Goal: Task Accomplishment & Management: Use online tool/utility

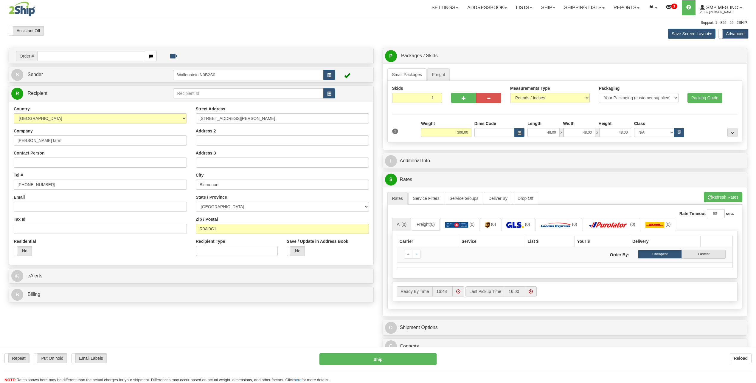
select select "MB"
click at [708, 198] on span "button" at bounding box center [710, 198] width 4 height 4
click at [441, 77] on link "Freight" at bounding box center [438, 74] width 23 height 13
click at [571, 15] on link "Shipping lists" at bounding box center [584, 7] width 49 height 15
click at [565, 20] on span "Current Shipments" at bounding box center [574, 20] width 35 height 5
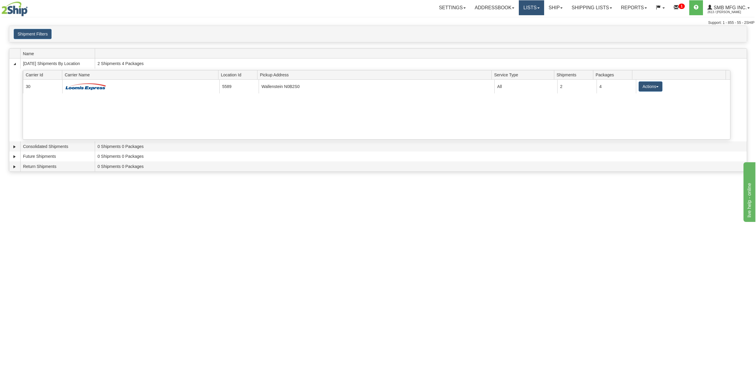
click at [532, 12] on link "Lists" at bounding box center [531, 7] width 25 height 15
click at [548, 11] on link "Ship" at bounding box center [555, 7] width 23 height 15
click at [546, 18] on link "Ship Screen" at bounding box center [540, 21] width 54 height 8
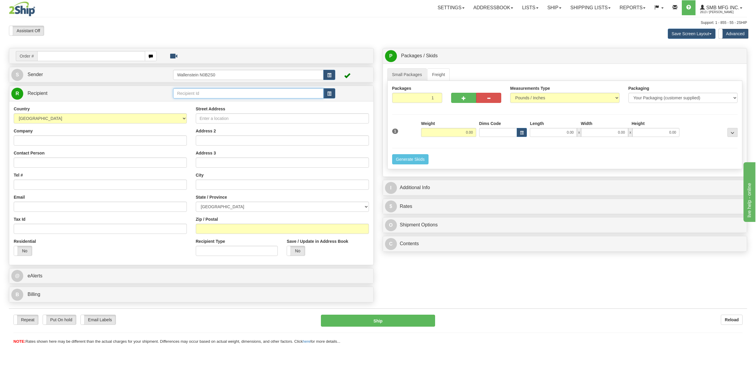
click at [225, 94] on input "text" at bounding box center [248, 93] width 150 height 10
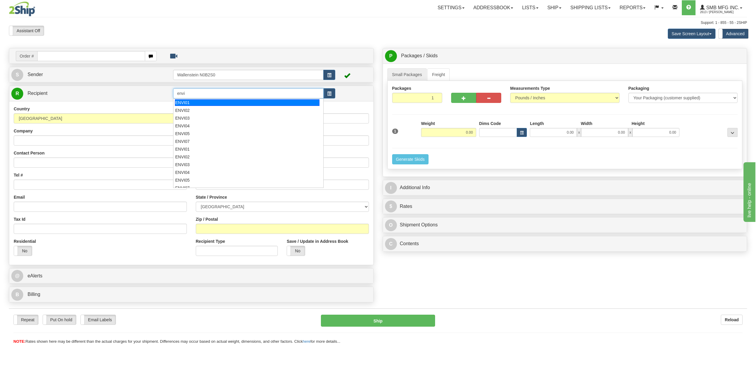
click at [220, 101] on div "ENVI01" at bounding box center [247, 102] width 145 height 7
type input "ENVI01"
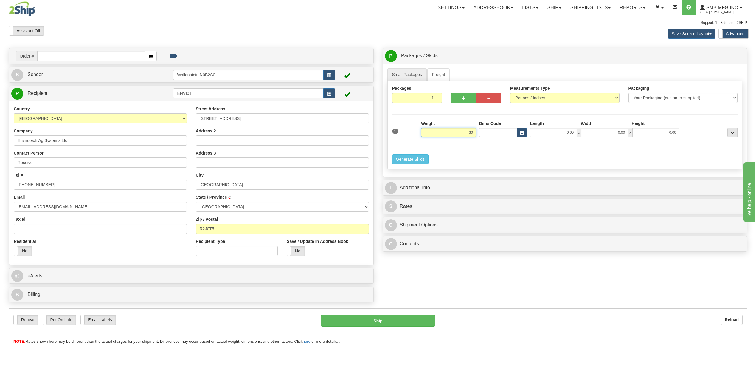
type input "3"
type input "0.00"
drag, startPoint x: 443, startPoint y: 78, endPoint x: 447, endPoint y: 83, distance: 7.0
click at [443, 78] on link "Freight" at bounding box center [438, 74] width 23 height 13
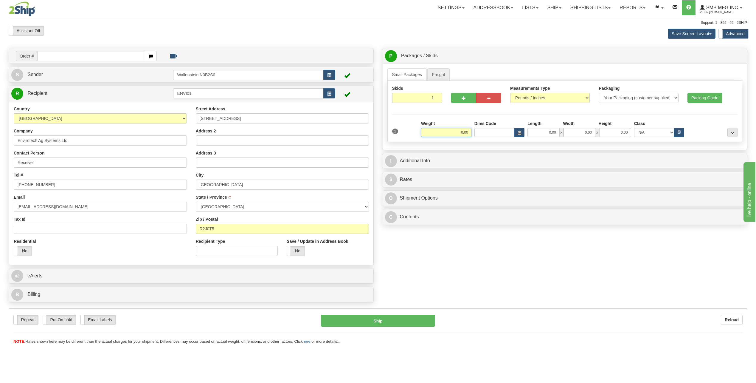
click at [451, 135] on input "0.00" at bounding box center [446, 132] width 50 height 9
click button "Delete" at bounding box center [0, 0] width 0 height 0
type input "300.00"
